Goal: Transaction & Acquisition: Book appointment/travel/reservation

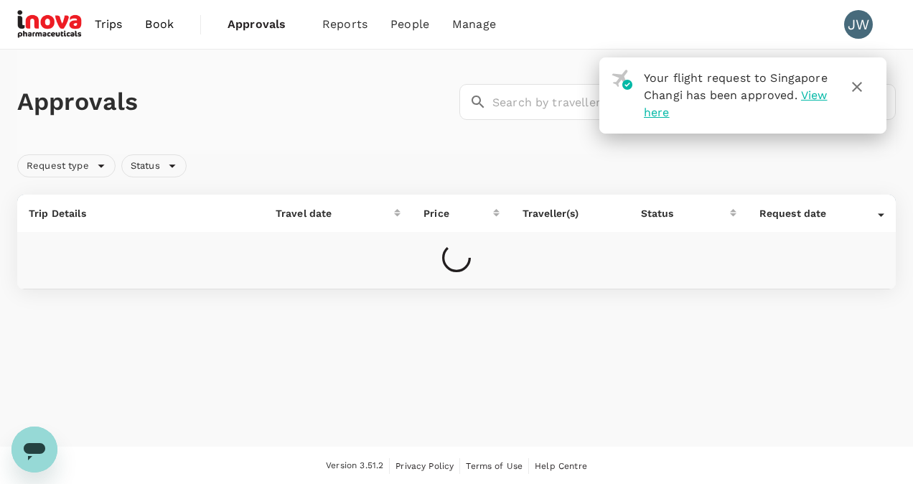
click at [113, 25] on span "Trips" at bounding box center [109, 24] width 28 height 17
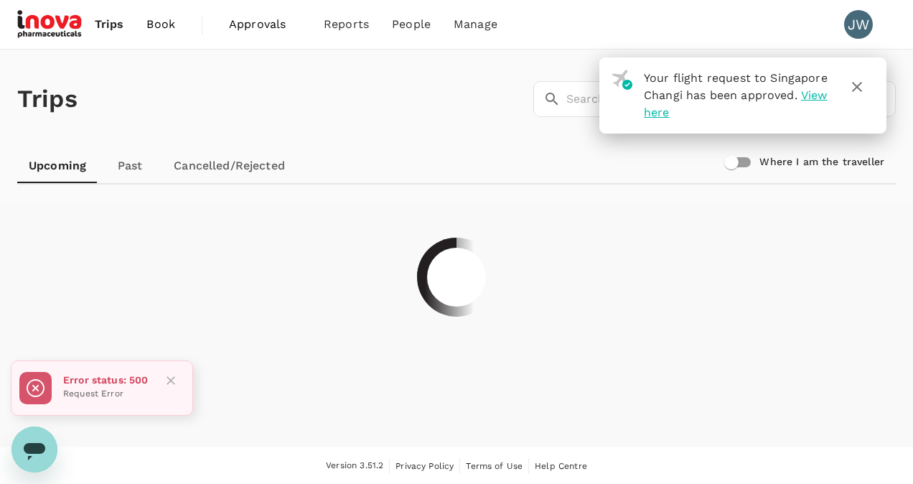
click at [856, 88] on icon "button" at bounding box center [857, 87] width 10 height 10
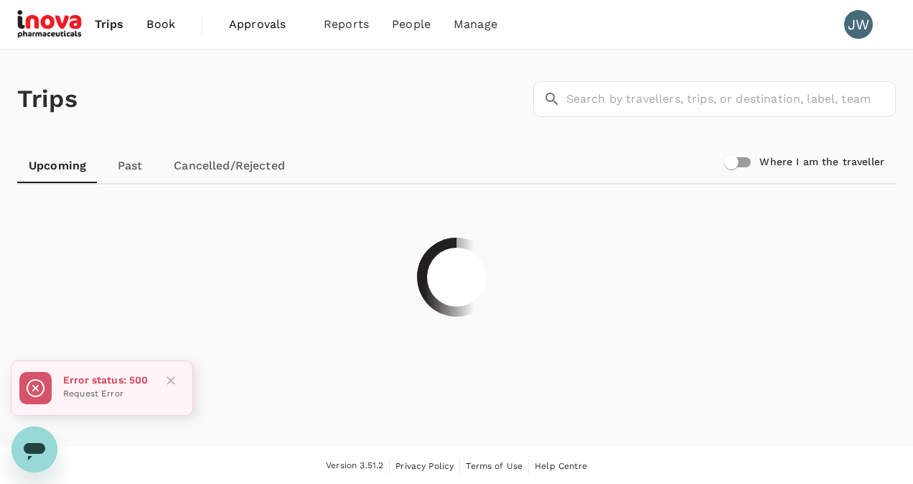
click at [192, 116] on div "Trips ​ ​" at bounding box center [453, 96] width 884 height 105
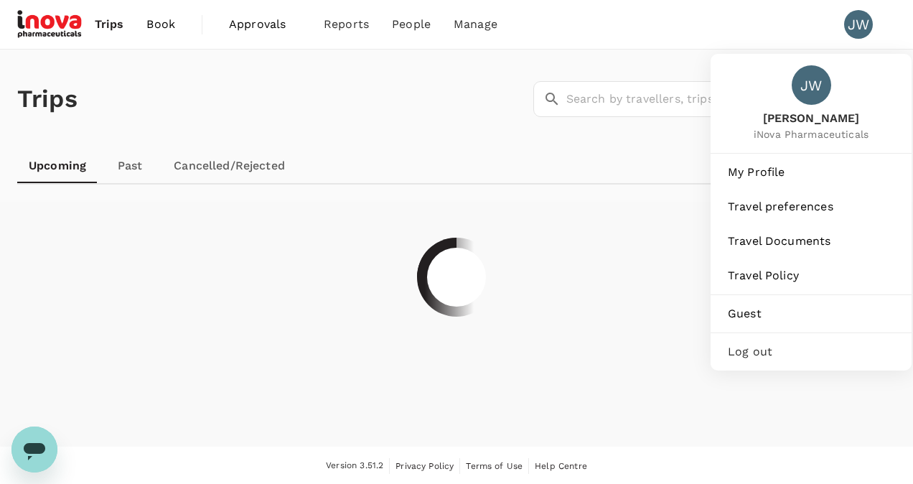
click at [857, 19] on div "JW" at bounding box center [858, 24] width 29 height 29
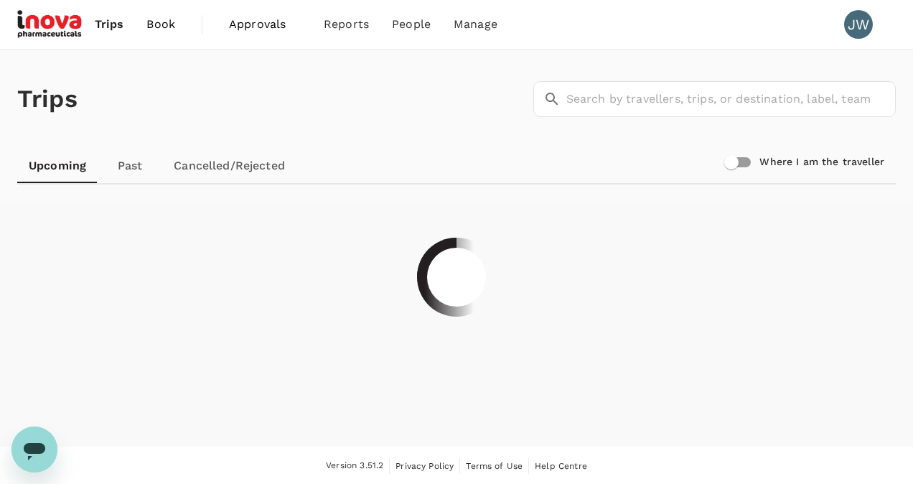
click at [857, 24] on div "JW" at bounding box center [858, 24] width 29 height 29
click at [419, 68] on div "Trips ​ ​" at bounding box center [453, 96] width 884 height 105
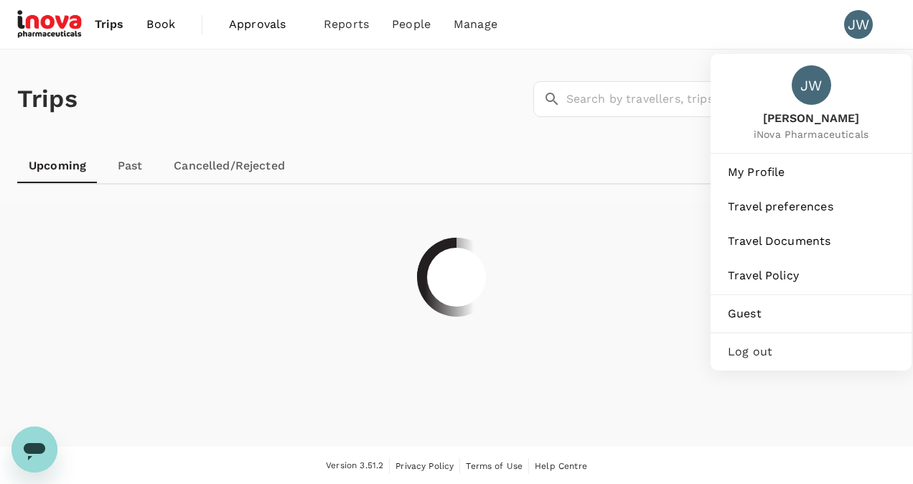
click at [761, 355] on span "Log out" at bounding box center [811, 351] width 167 height 17
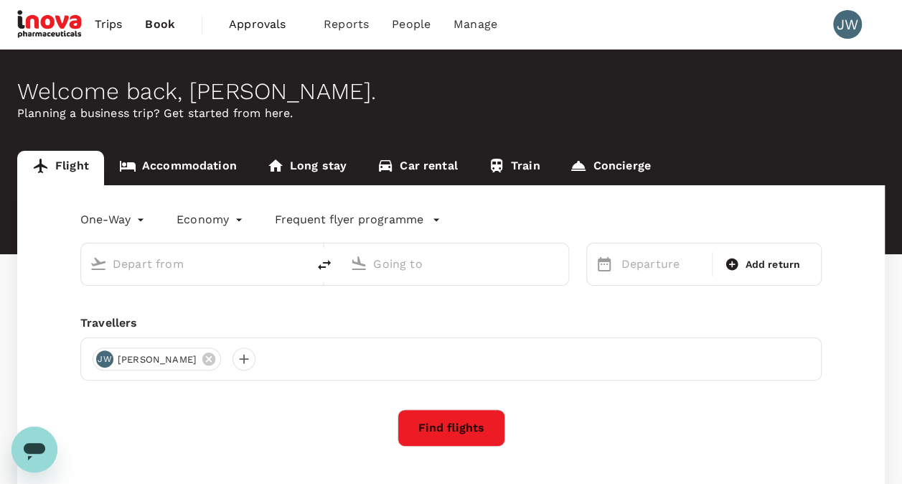
type input "roundtrip"
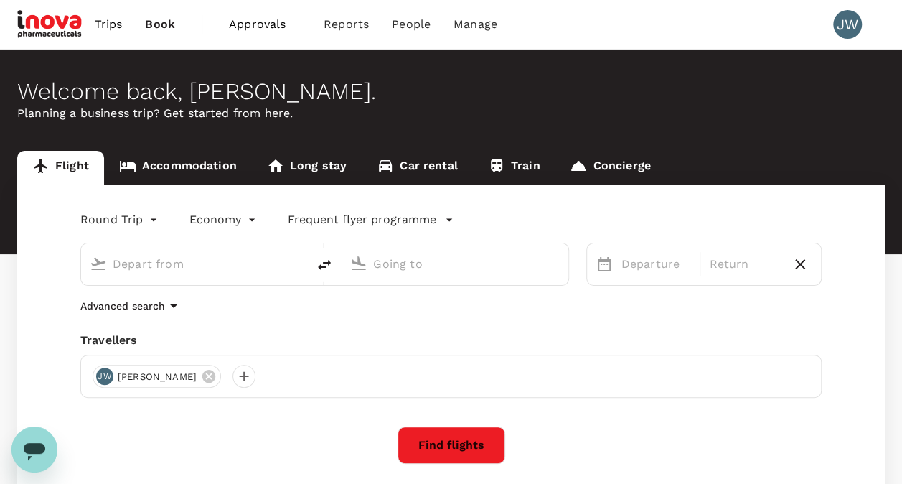
type input "Singapore Changi (SIN)"
type input "Ninoy Aquino Intl (MNL)"
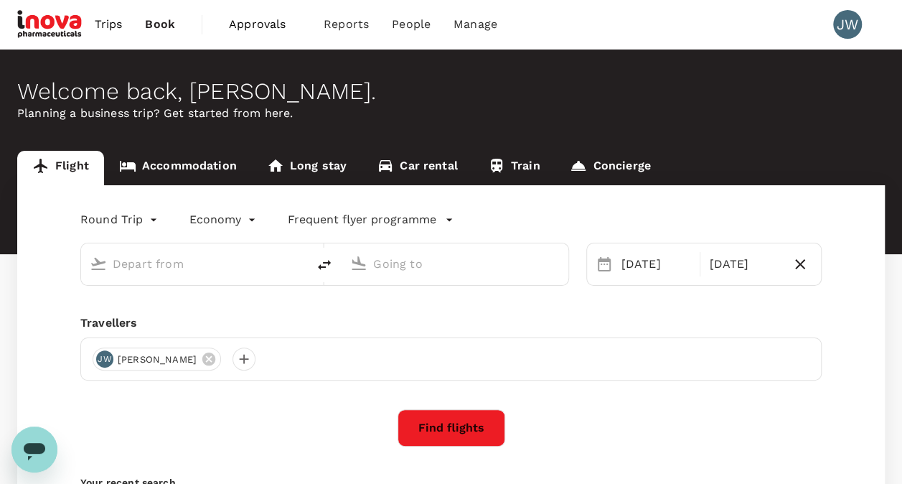
type input "Singapore Changi (SIN)"
type input "Ninoy Aquino Intl (MNL)"
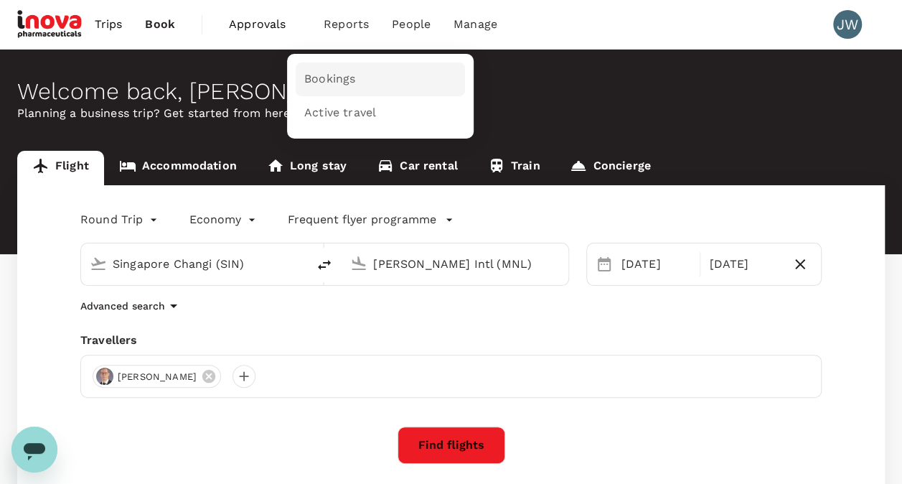
click at [333, 81] on span "Bookings" at bounding box center [329, 79] width 51 height 17
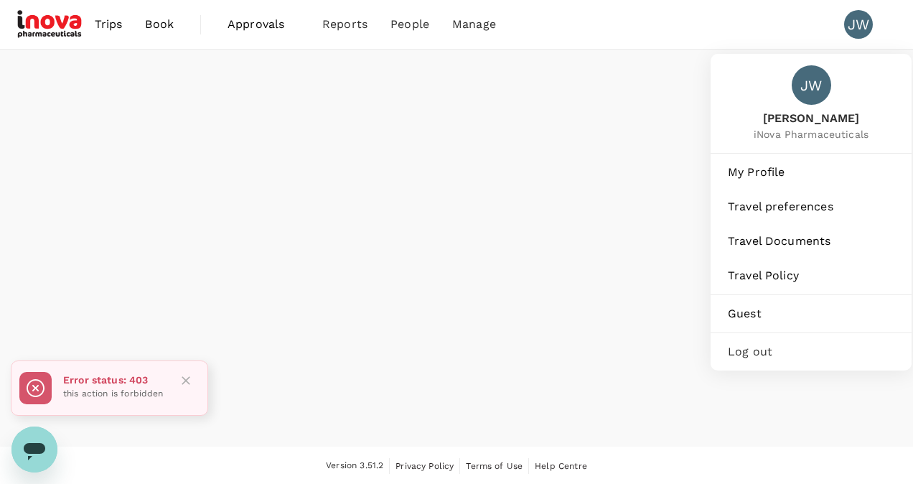
click at [850, 16] on div "JW" at bounding box center [858, 24] width 29 height 29
click at [855, 37] on div "JW" at bounding box center [858, 24] width 29 height 29
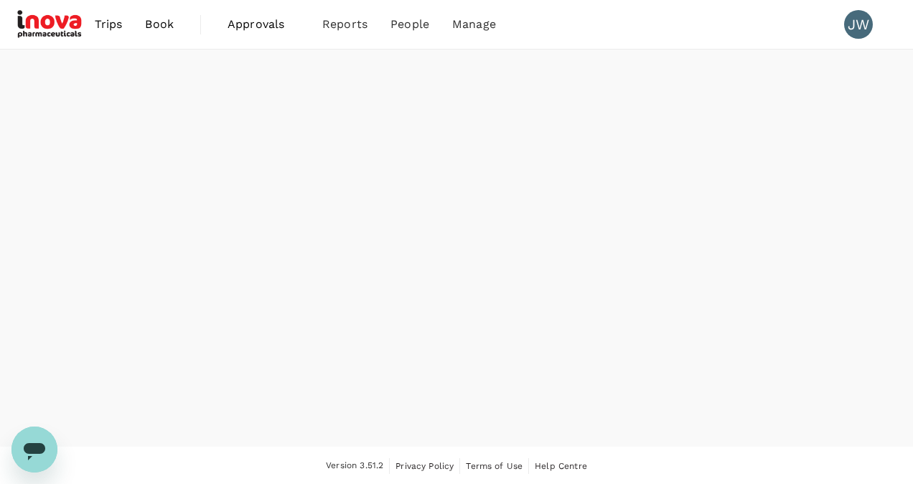
click at [855, 27] on div "JW" at bounding box center [858, 24] width 29 height 29
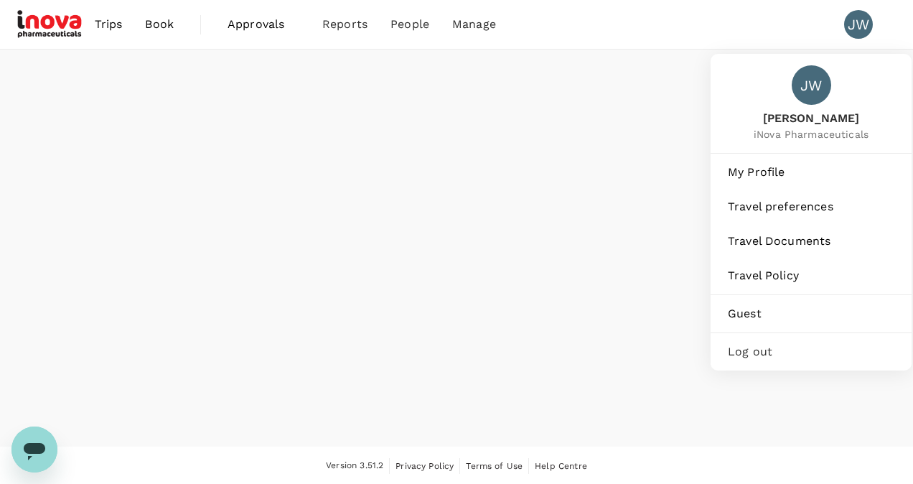
click at [771, 347] on span "Log out" at bounding box center [811, 351] width 167 height 17
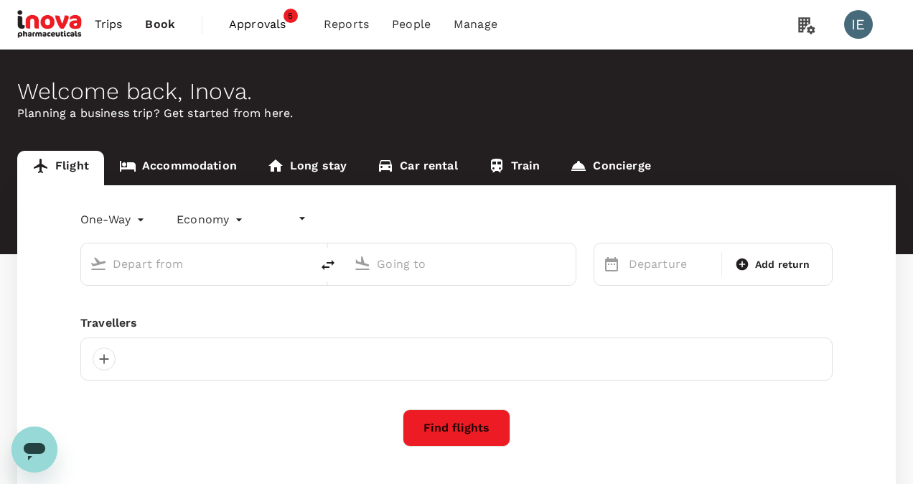
type input "undefined, undefined (any)"
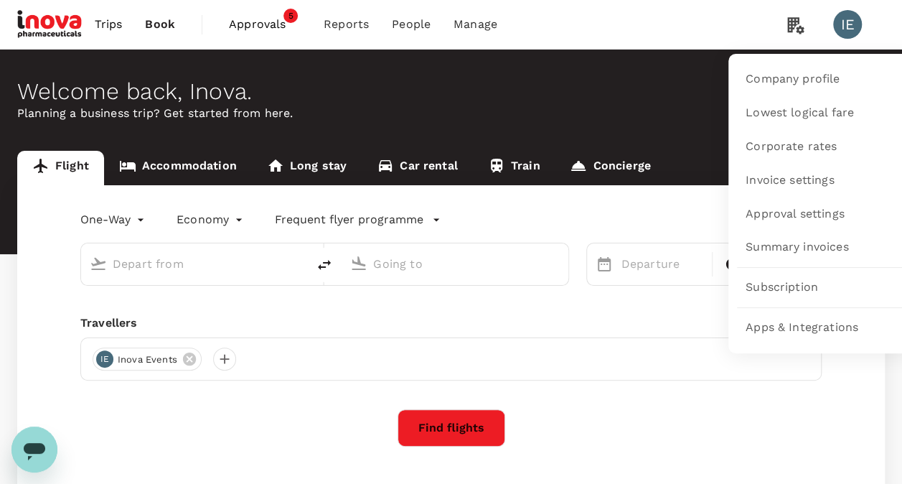
type input "roundtrip"
type input "Singapore Changi (SIN)"
type input "[PERSON_NAME] Intl (MNL)"
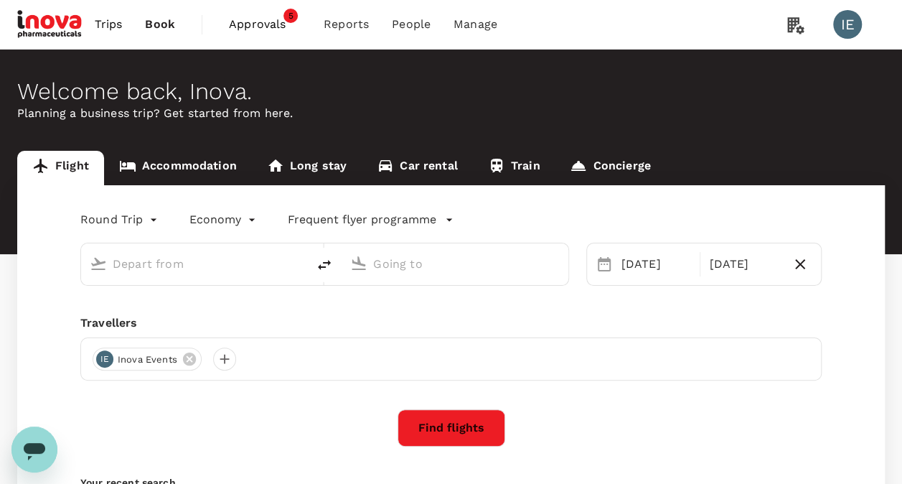
type input "Singapore Changi (SIN)"
type input "[PERSON_NAME] Intl (MNL)"
